Goal: Navigation & Orientation: Find specific page/section

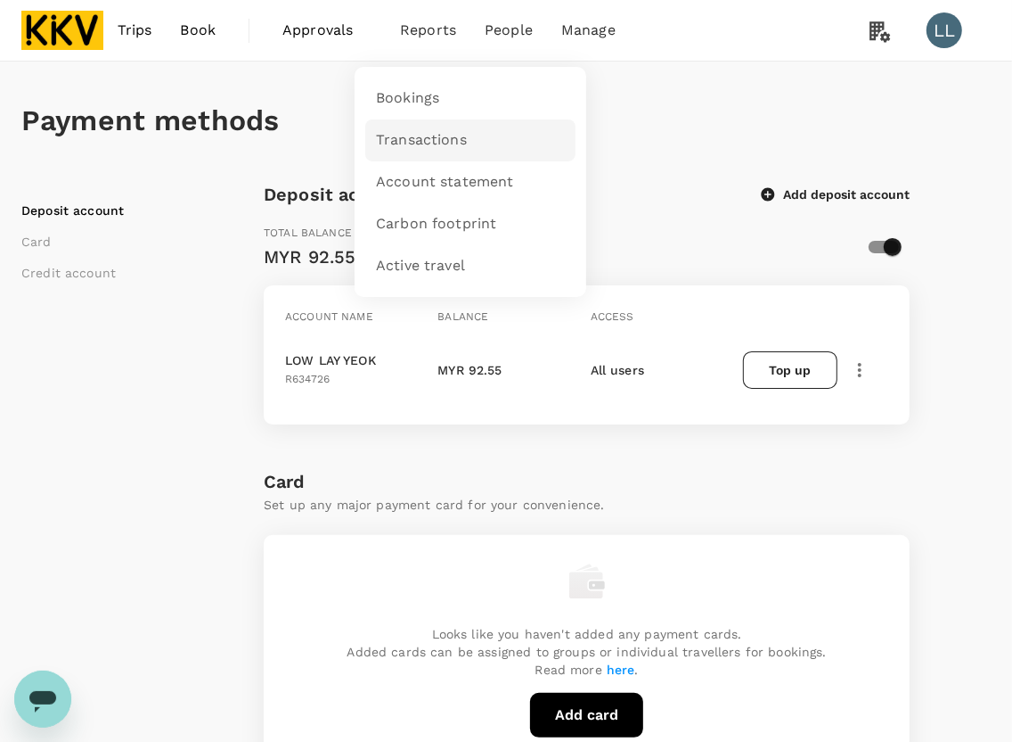
click at [439, 141] on span "Transactions" at bounding box center [421, 140] width 91 height 20
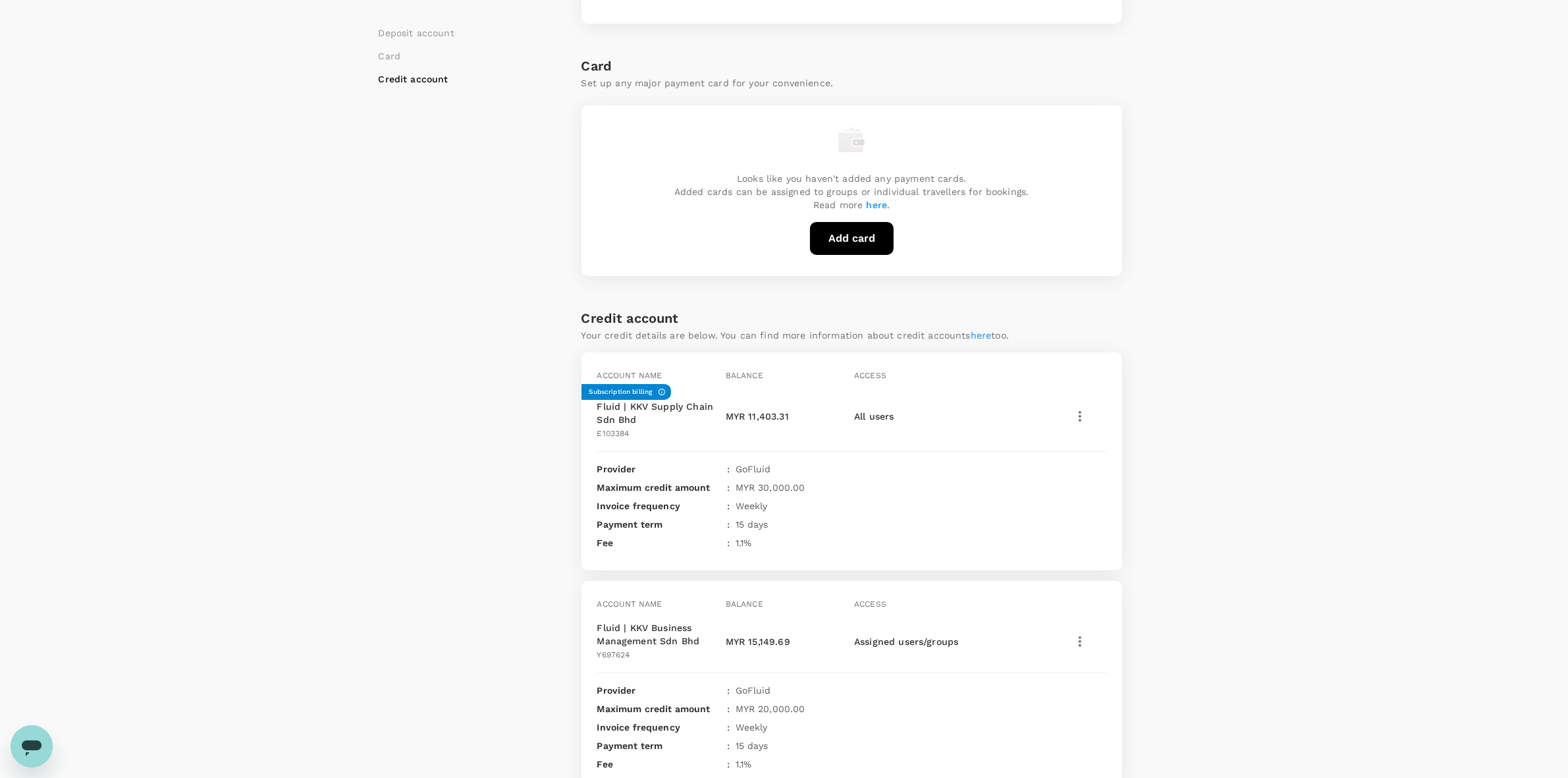
scroll to position [355, 0]
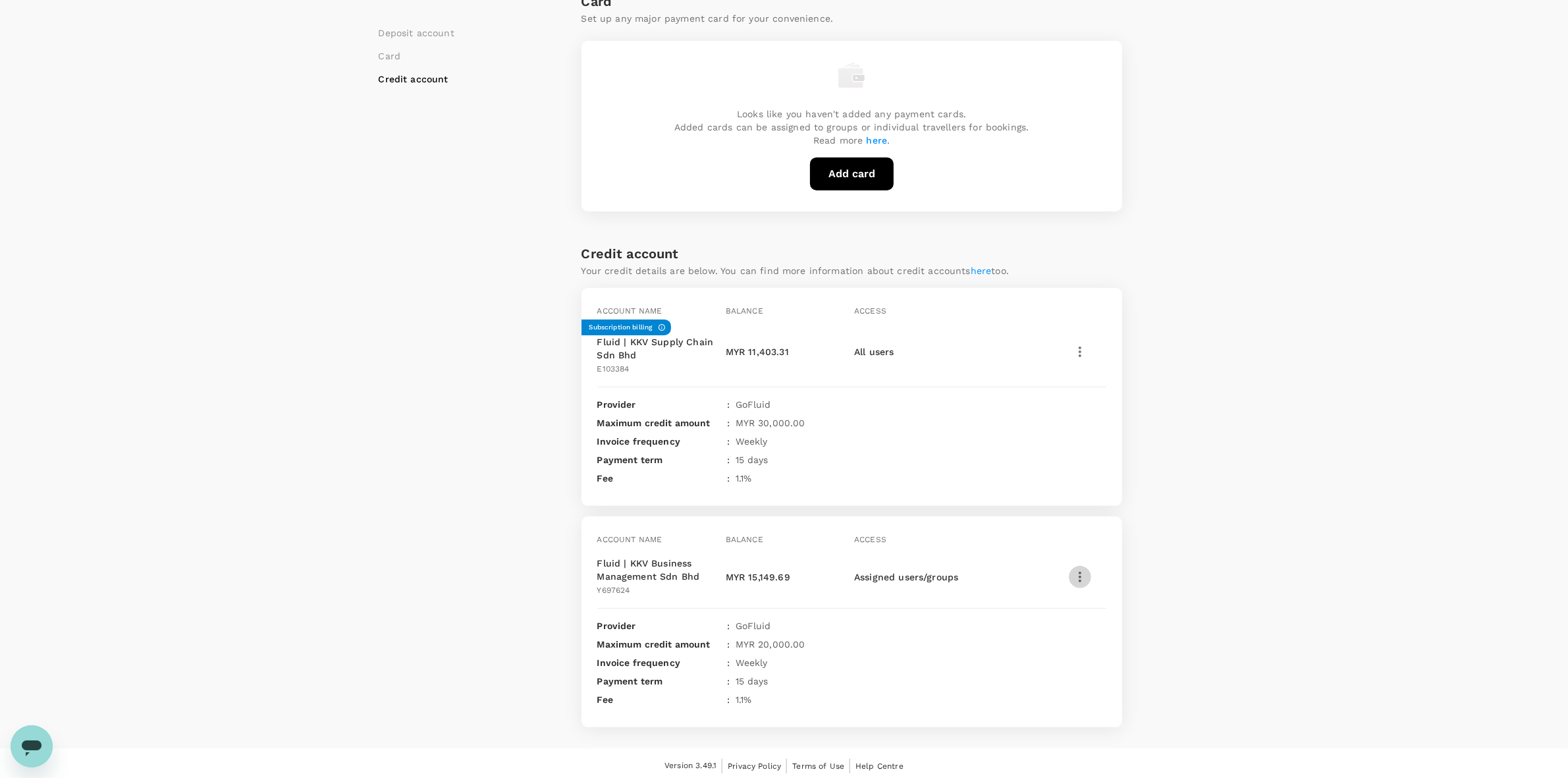
click at [1087, 575] on icon "button" at bounding box center [1080, 576] width 16 height 16
click at [1128, 437] on div "View transactions" at bounding box center [1159, 449] width 179 height 33
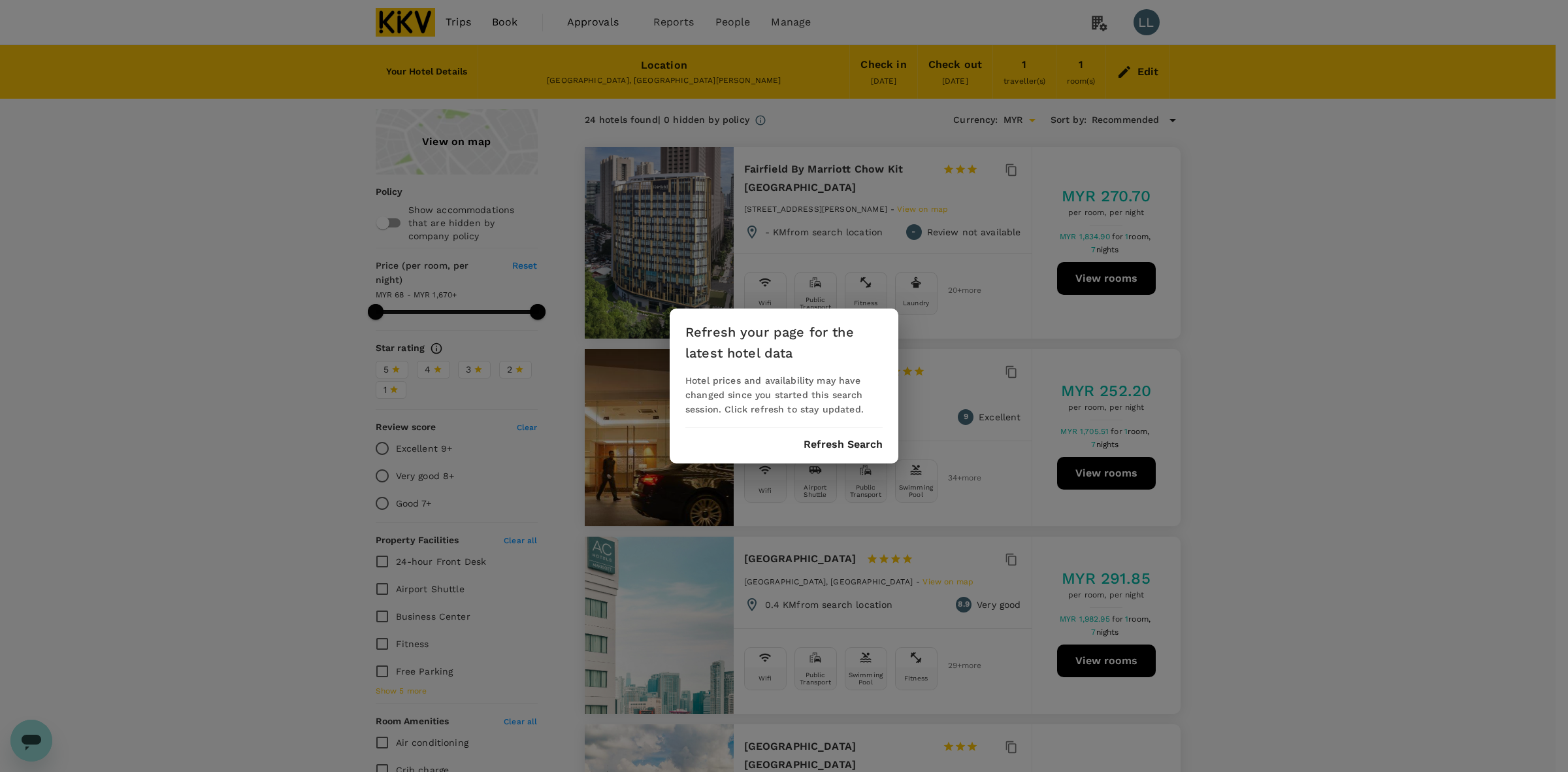
drag, startPoint x: 827, startPoint y: 454, endPoint x: 633, endPoint y: 225, distance: 300.1
click at [827, 452] on div "Refresh your page for the latest hotel data Hotel prices and availability may h…" at bounding box center [784, 386] width 229 height 155
drag, startPoint x: 815, startPoint y: 441, endPoint x: 817, endPoint y: 430, distance: 11.2
click at [815, 440] on button "Refresh Search" at bounding box center [843, 444] width 79 height 12
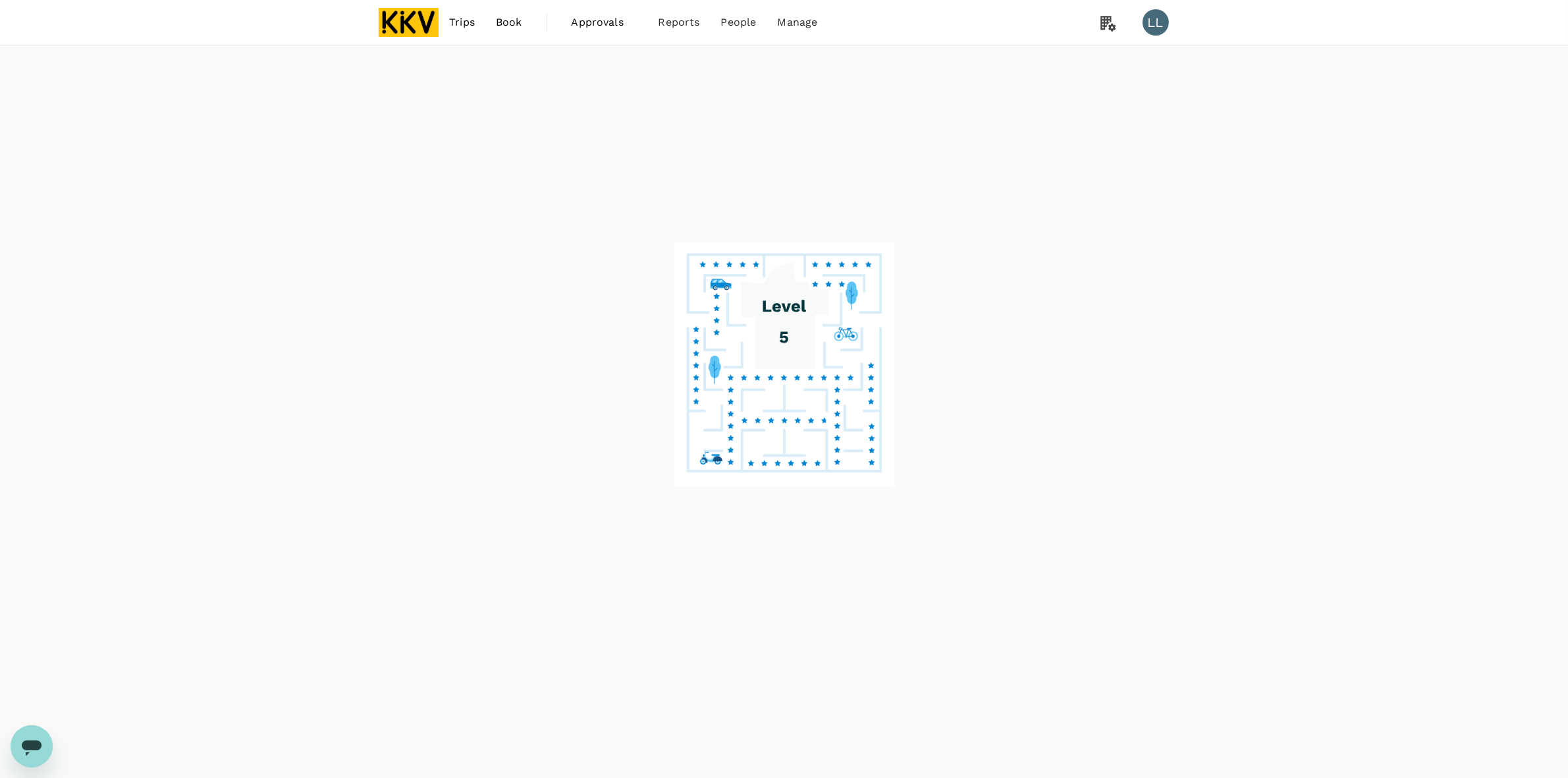
click at [406, 92] on div at bounding box center [784, 412] width 1568 height 733
click at [460, 30] on span "Trips" at bounding box center [462, 22] width 26 height 16
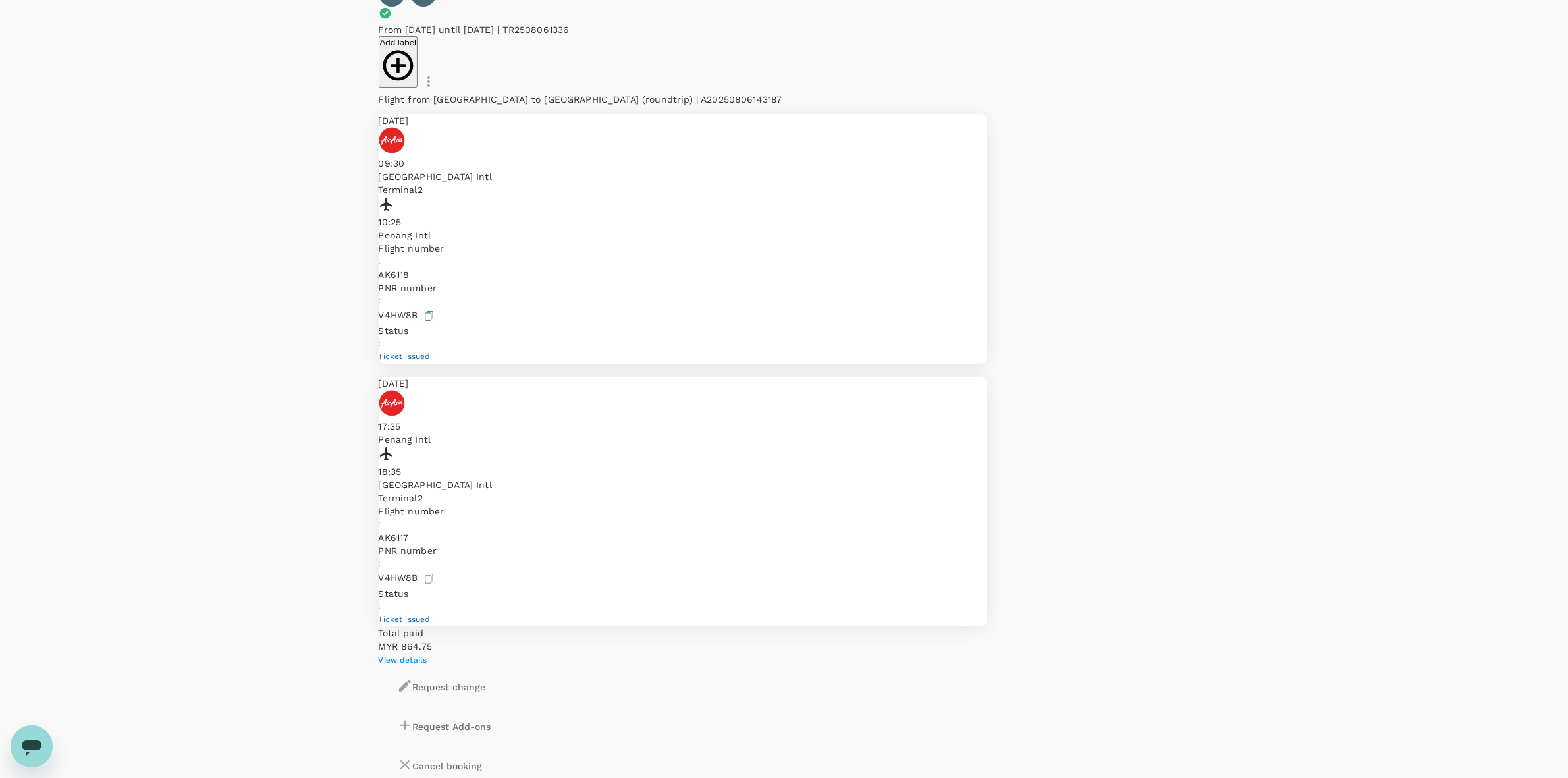
scroll to position [247, 0]
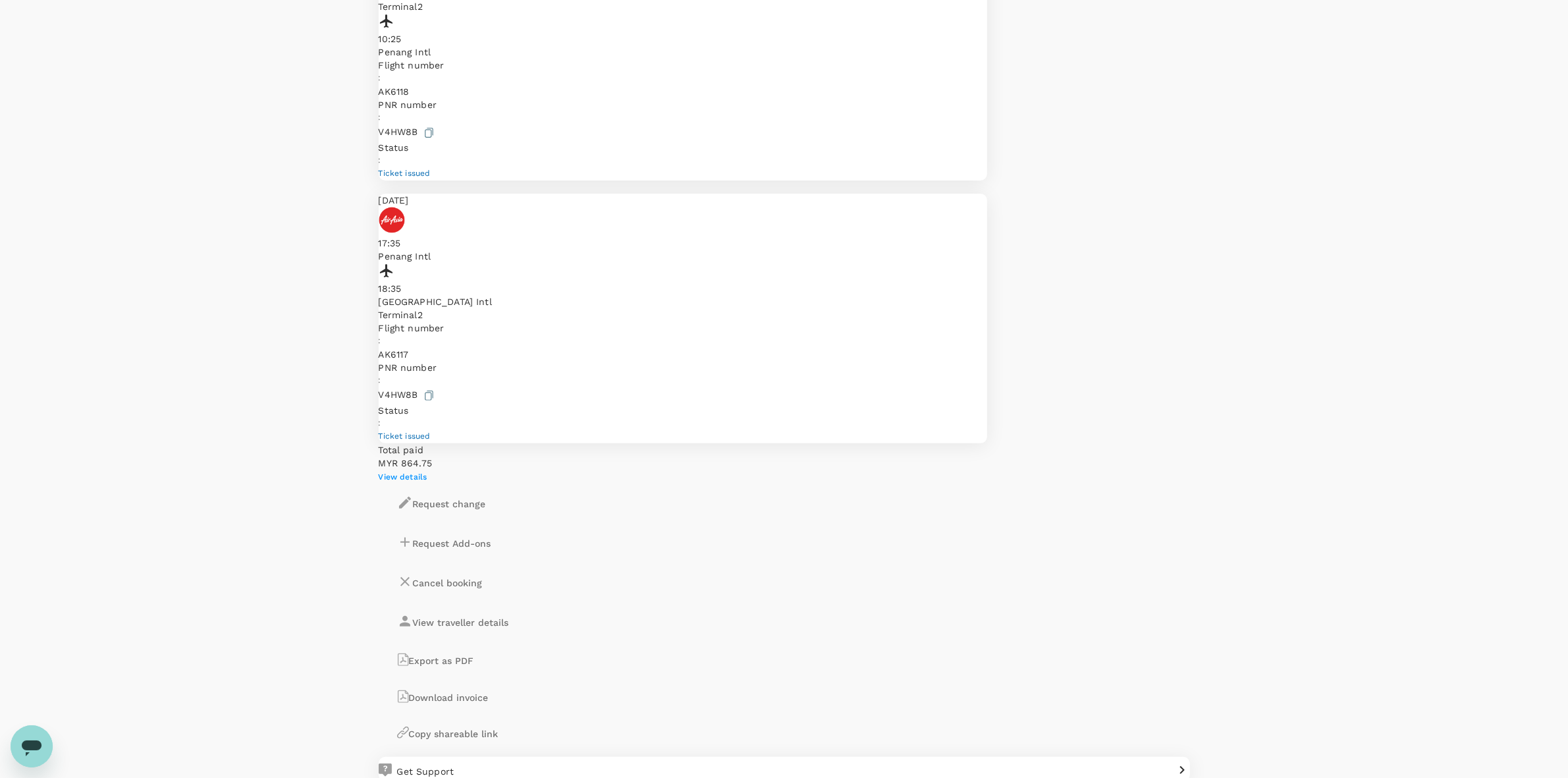
scroll to position [412, 0]
